Goal: Task Accomplishment & Management: Manage account settings

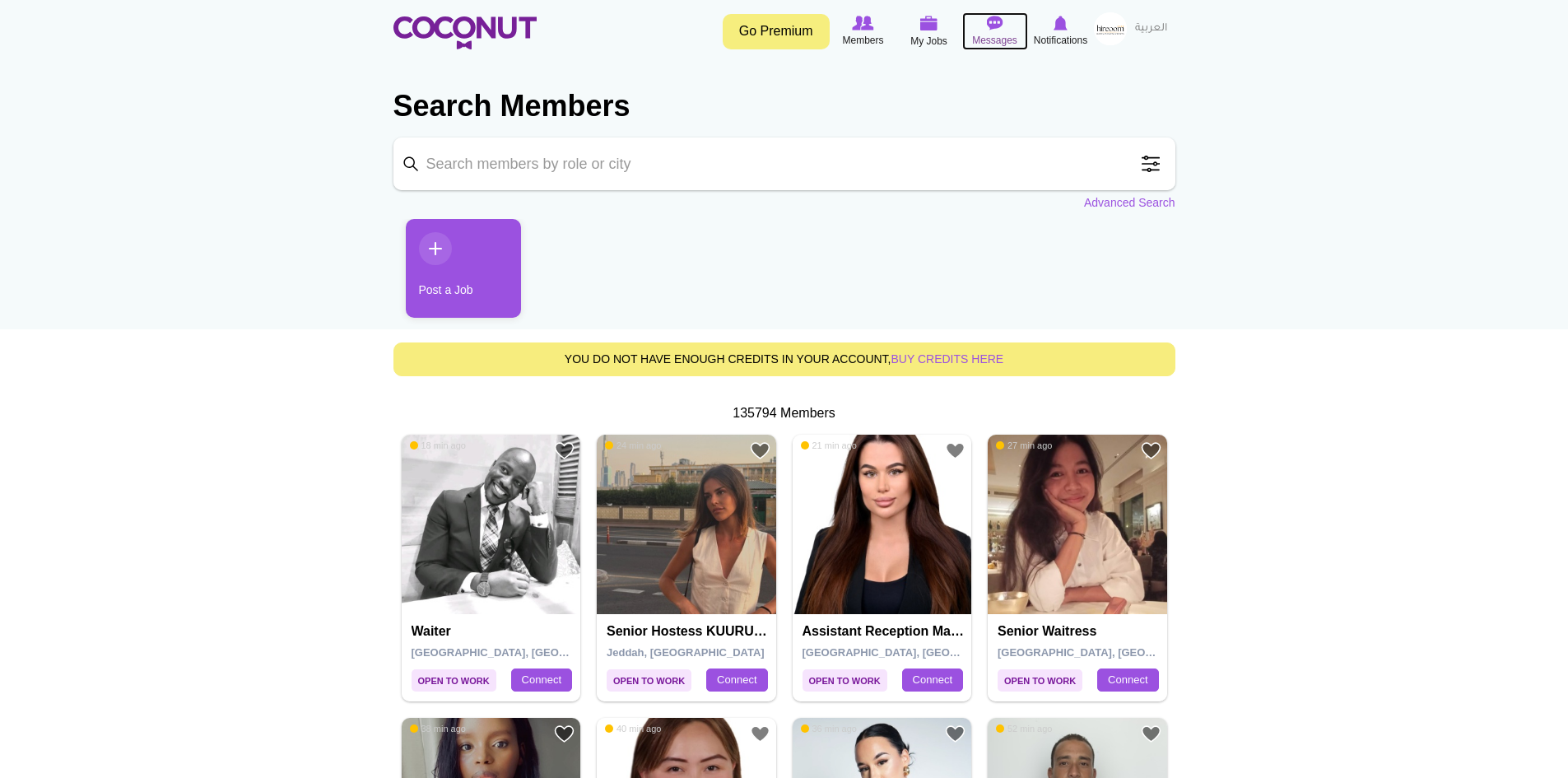
click at [990, 38] on span "Messages" at bounding box center [995, 40] width 45 height 16
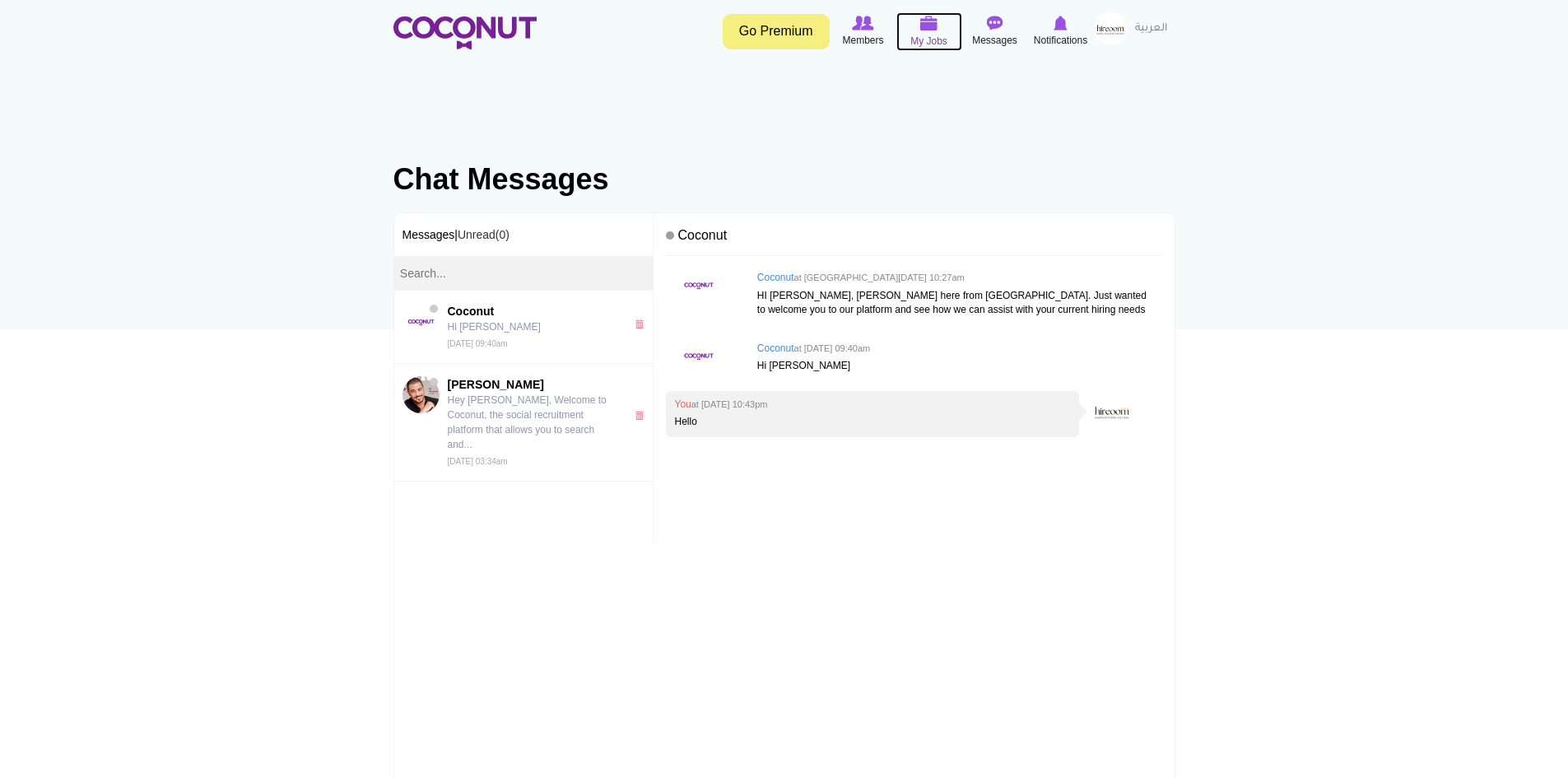
click at [946, 43] on span "My Jobs" at bounding box center [928, 41] width 37 height 16
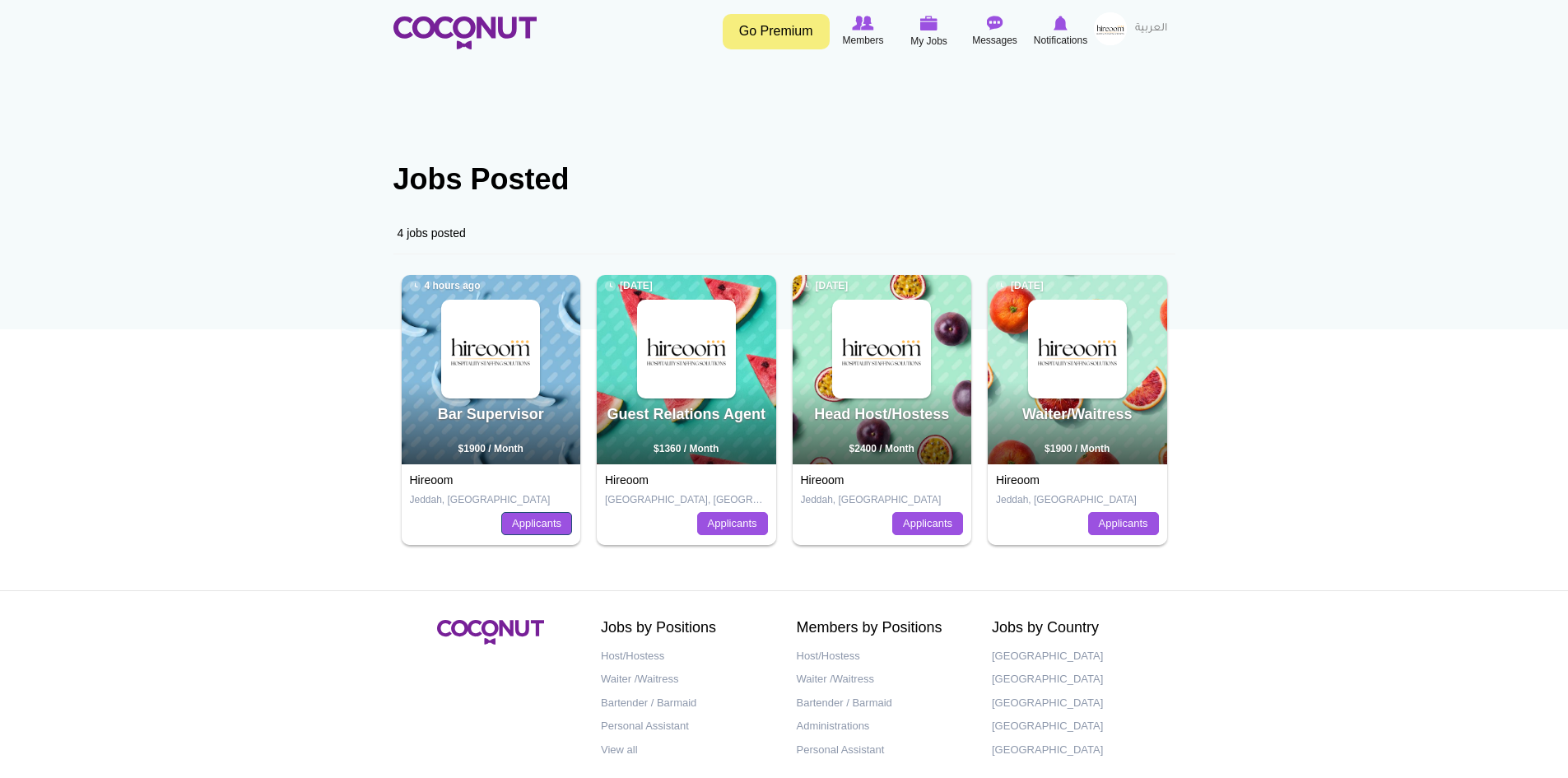
click at [532, 517] on link "Applicants" at bounding box center [536, 524] width 71 height 23
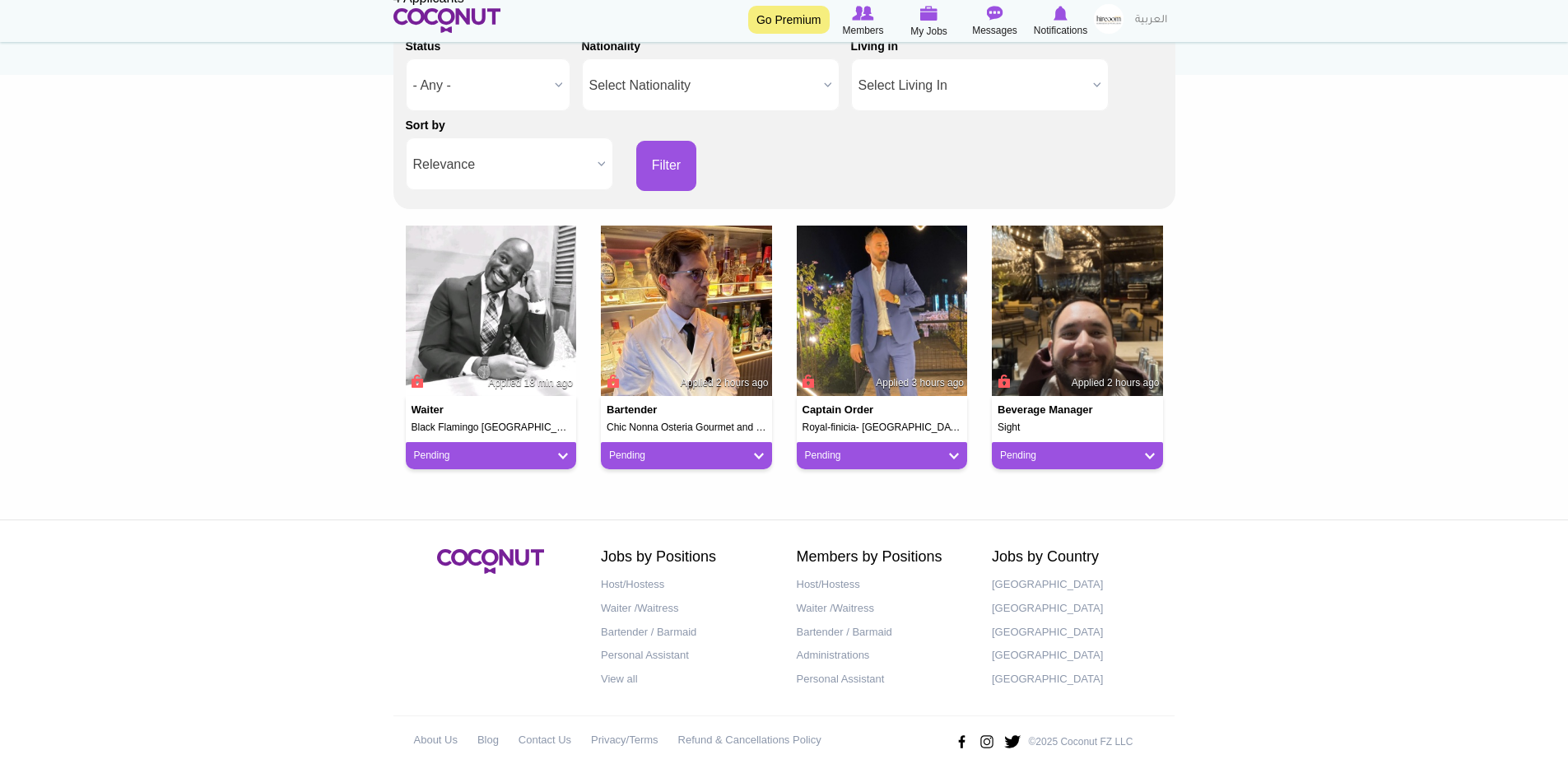
scroll to position [261, 0]
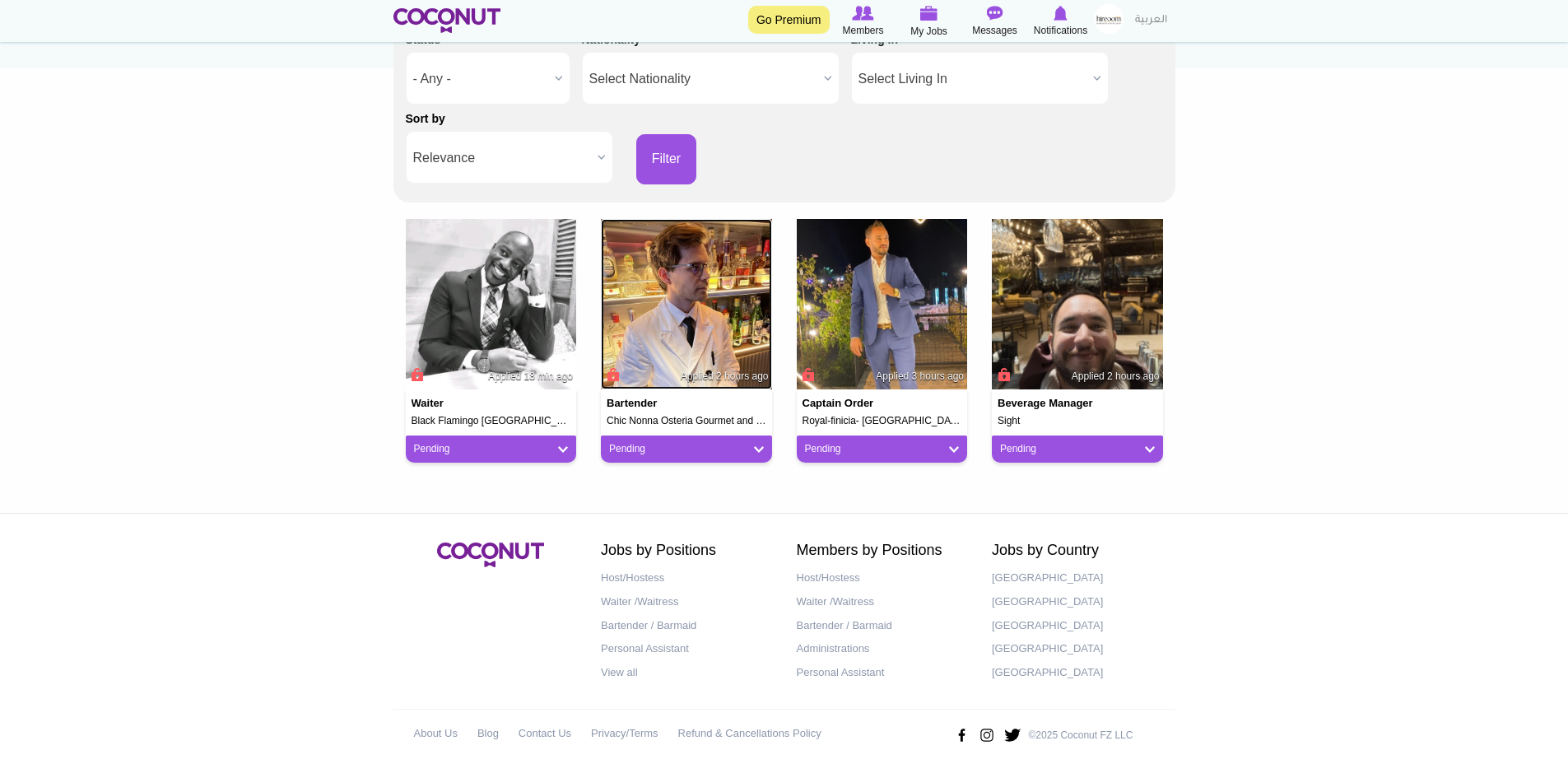
click at [713, 294] on img at bounding box center [686, 304] width 171 height 171
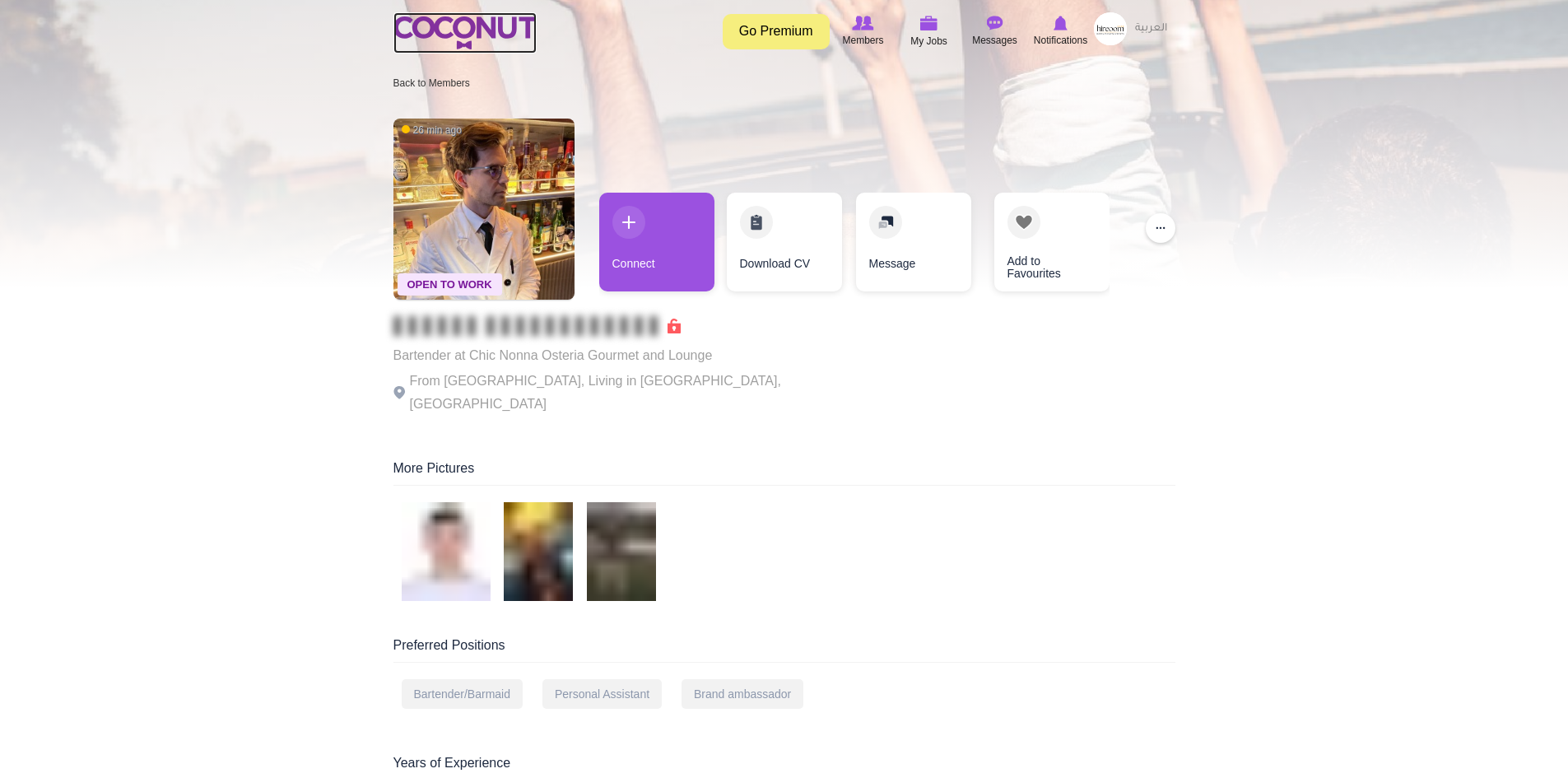
click at [519, 30] on img at bounding box center [466, 32] width 144 height 33
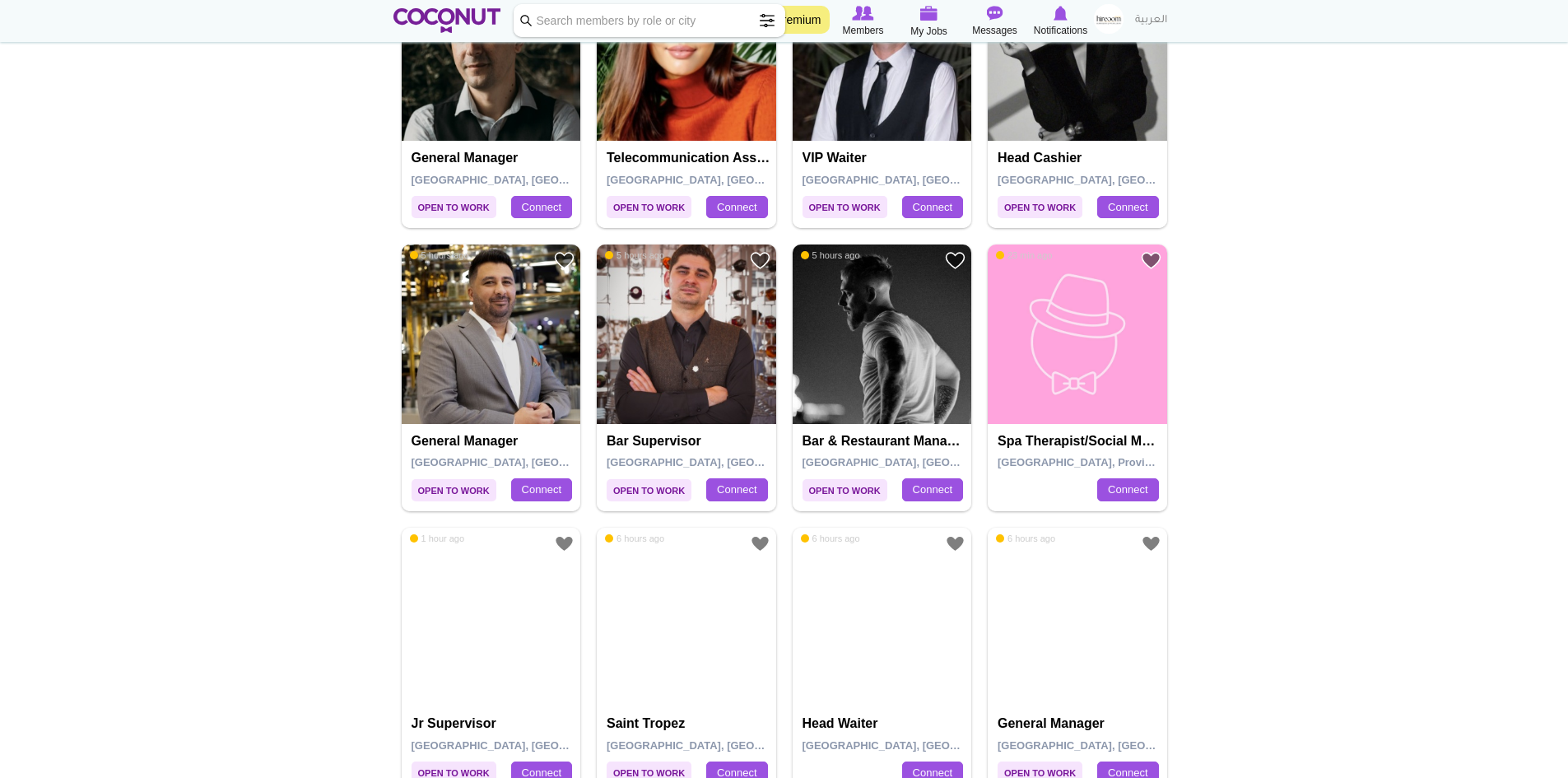
scroll to position [2470, 0]
